Goal: Find specific page/section: Find specific page/section

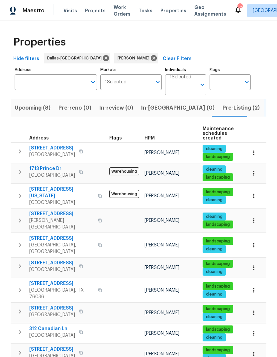
click at [27, 108] on span "Upcoming (8)" at bounding box center [33, 107] width 36 height 9
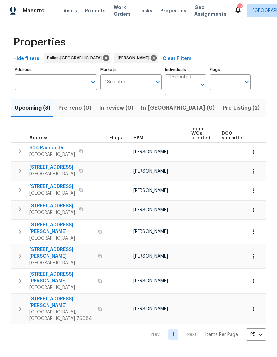
click at [98, 279] on icon "button" at bounding box center [100, 281] width 4 height 4
click at [79, 192] on icon "button" at bounding box center [81, 190] width 4 height 4
click at [79, 190] on icon "button" at bounding box center [81, 190] width 4 height 4
click at [37, 189] on span "[STREET_ADDRESS]" at bounding box center [52, 186] width 46 height 7
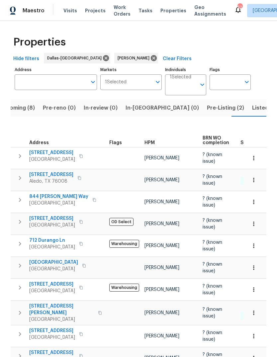
click at [16, 108] on span "Upcoming (8)" at bounding box center [17, 107] width 36 height 9
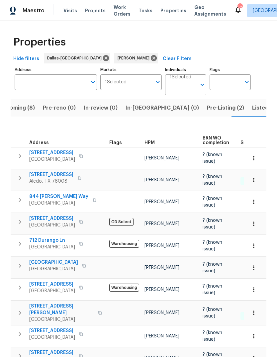
click at [252, 108] on span "Listed (24)" at bounding box center [266, 107] width 29 height 9
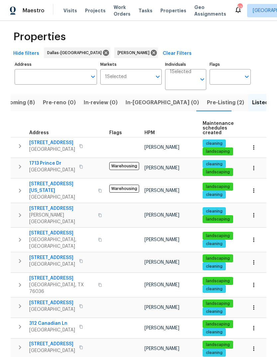
scroll to position [4, 0]
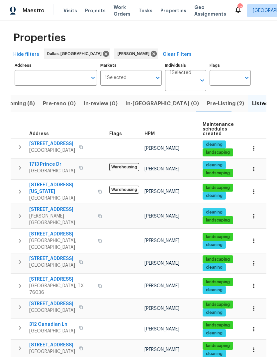
click at [207, 99] on span "Pre-Listing (2)" at bounding box center [225, 103] width 37 height 9
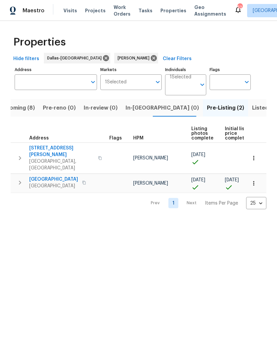
click at [252, 108] on span "Listed (24)" at bounding box center [266, 107] width 29 height 9
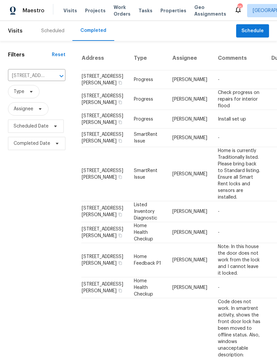
click at [53, 76] on icon "Clear" at bounding box center [52, 76] width 7 height 7
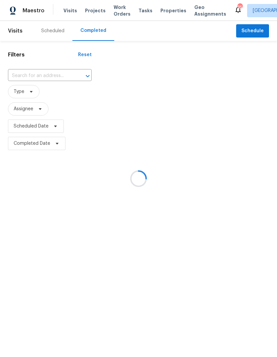
click at [20, 75] on div at bounding box center [138, 178] width 277 height 357
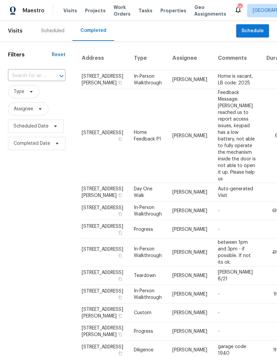
click at [16, 77] on input "text" at bounding box center [27, 76] width 39 height 10
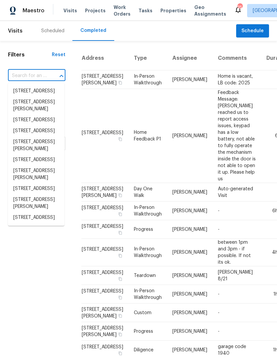
click at [15, 78] on input "text" at bounding box center [27, 76] width 39 height 10
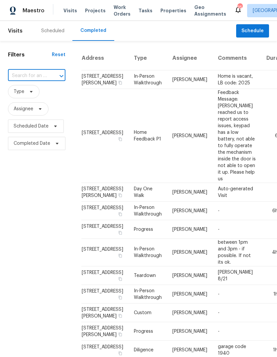
paste input "[STREET_ADDRESS]"
type input "[STREET_ADDRESS]"
click at [18, 92] on li "[STREET_ADDRESS]" at bounding box center [36, 91] width 56 height 11
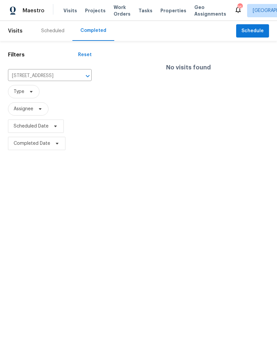
click at [23, 76] on input "[STREET_ADDRESS]" at bounding box center [40, 76] width 65 height 10
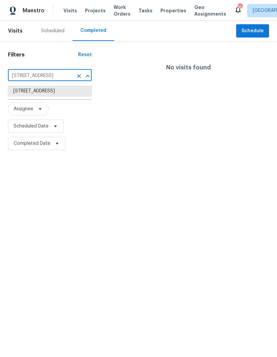
click at [29, 79] on input "[STREET_ADDRESS]" at bounding box center [40, 76] width 65 height 10
paste input "[STREET_ADDRESS]"
type input "[STREET_ADDRESS]"
click at [22, 95] on li "[STREET_ADDRESS]" at bounding box center [50, 91] width 84 height 11
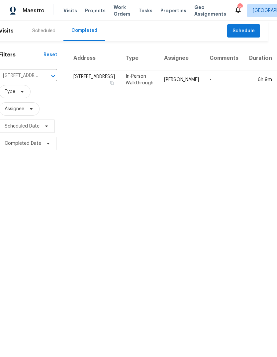
scroll to position [0, 9]
click at [123, 89] on td "In-Person Walkthrough" at bounding box center [140, 79] width 39 height 19
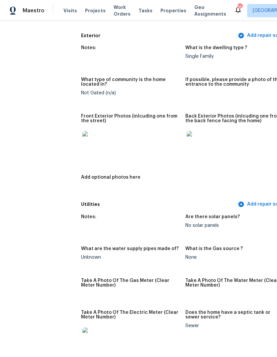
scroll to position [268, 0]
click at [82, 140] on img at bounding box center [92, 141] width 21 height 21
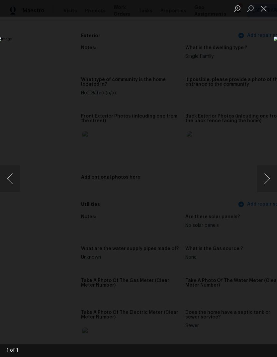
click at [262, 10] on button "Close lightbox" at bounding box center [263, 9] width 13 height 12
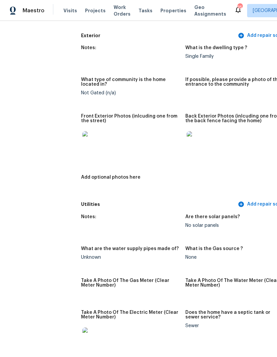
click at [187, 139] on img at bounding box center [197, 141] width 21 height 21
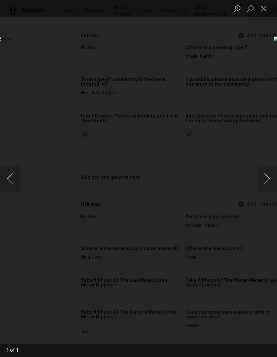
click at [262, 10] on button "Close lightbox" at bounding box center [263, 9] width 13 height 12
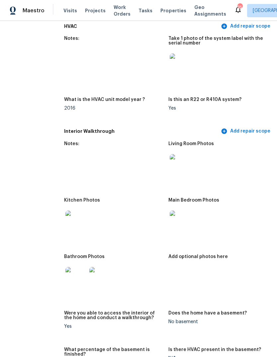
scroll to position [617, 12]
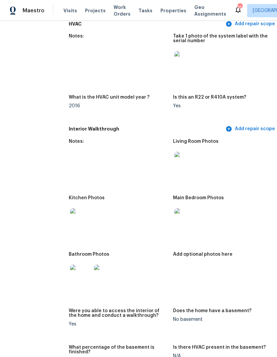
click at [174, 161] on img at bounding box center [184, 162] width 21 height 21
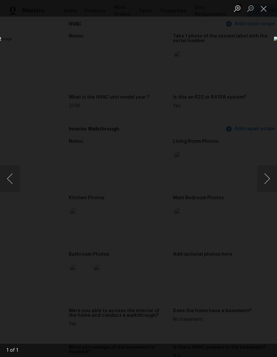
click at [264, 8] on button "Close lightbox" at bounding box center [263, 9] width 13 height 12
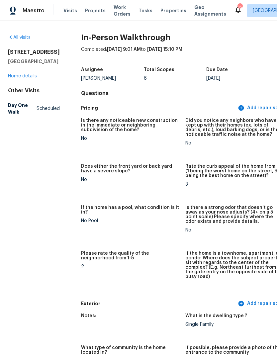
scroll to position [0, 0]
